Goal: Information Seeking & Learning: Compare options

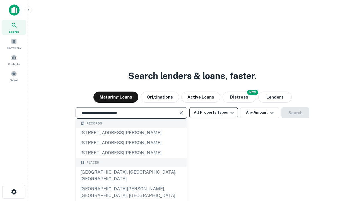
type input "**********"
click at [214, 112] on button "All Property Types" at bounding box center [213, 112] width 49 height 11
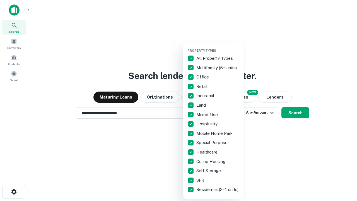
click at [218, 47] on button "button" at bounding box center [217, 47] width 61 height 0
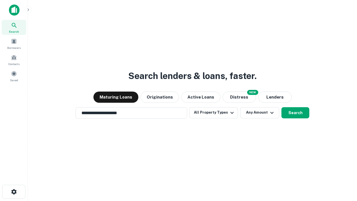
scroll to position [9, 0]
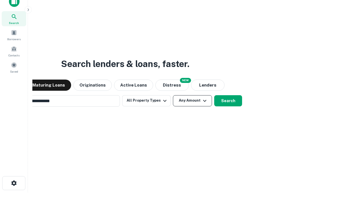
click at [173, 95] on button "Any Amount" at bounding box center [192, 100] width 39 height 11
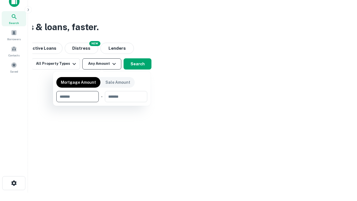
scroll to position [9, 0]
type input "*******"
click at [102, 102] on button "button" at bounding box center [101, 102] width 91 height 0
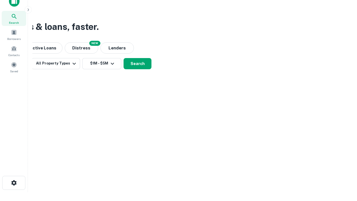
scroll to position [3, 103]
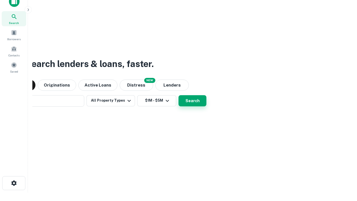
click at [178, 95] on button "Search" at bounding box center [192, 100] width 28 height 11
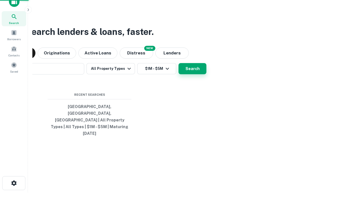
scroll to position [15, 158]
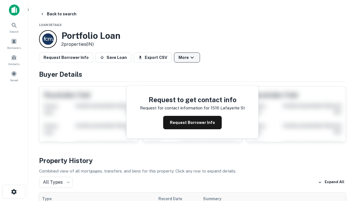
click at [187, 57] on button "More" at bounding box center [187, 57] width 26 height 10
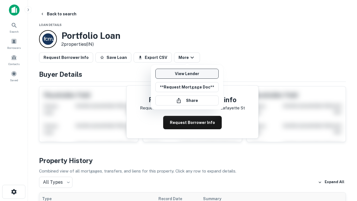
click at [187, 74] on link "View Lender" at bounding box center [186, 74] width 63 height 10
